Goal: Task Accomplishment & Management: Manage account settings

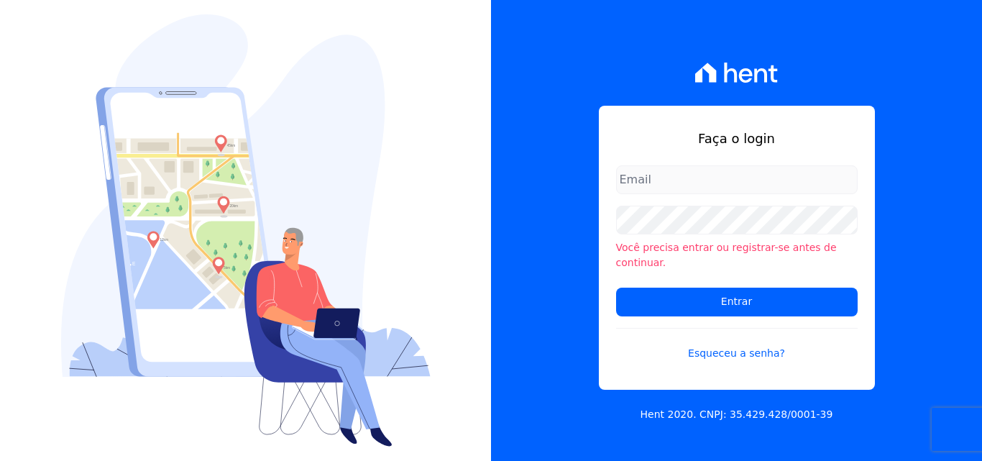
type input "[EMAIL_ADDRESS][DOMAIN_NAME]"
click at [785, 188] on input "[EMAIL_ADDRESS][DOMAIN_NAME]" at bounding box center [737, 179] width 242 height 29
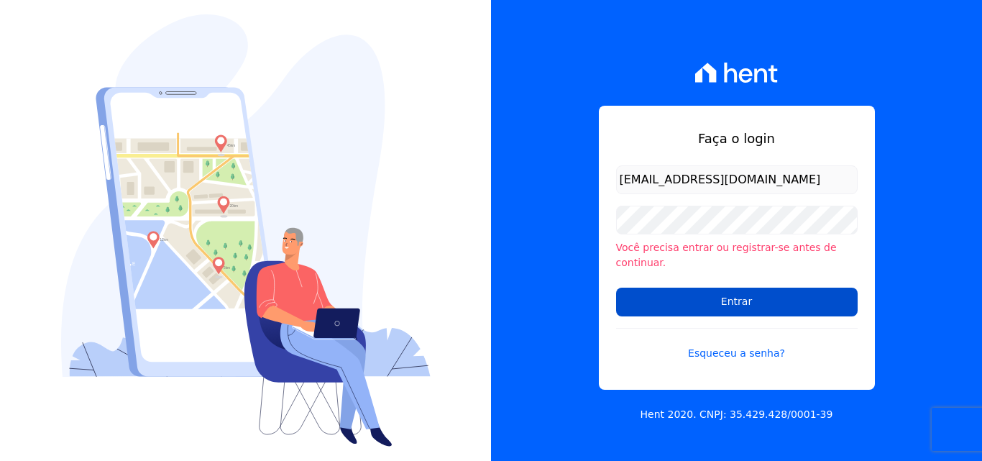
click at [762, 288] on input "Entrar" at bounding box center [737, 302] width 242 height 29
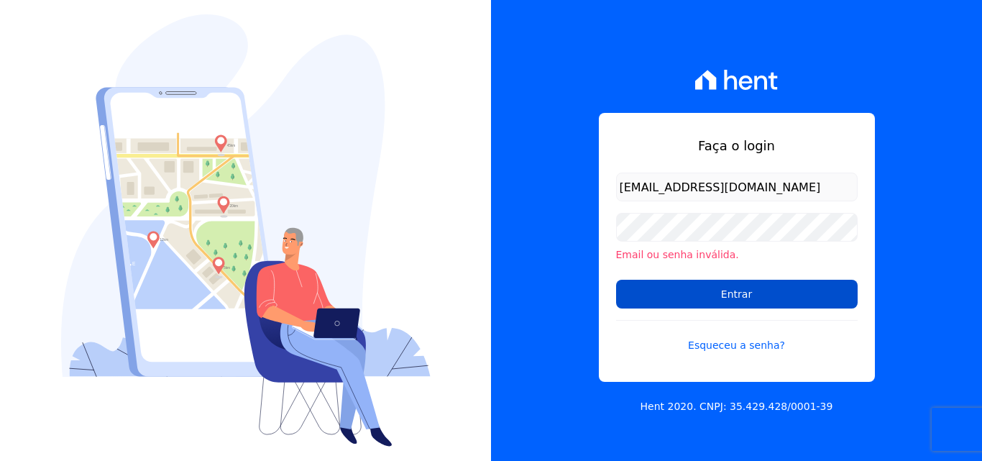
click at [766, 297] on input "Entrar" at bounding box center [737, 294] width 242 height 29
click at [708, 284] on input "Entrar" at bounding box center [737, 294] width 242 height 29
